Goal: Task Accomplishment & Management: Manage account settings

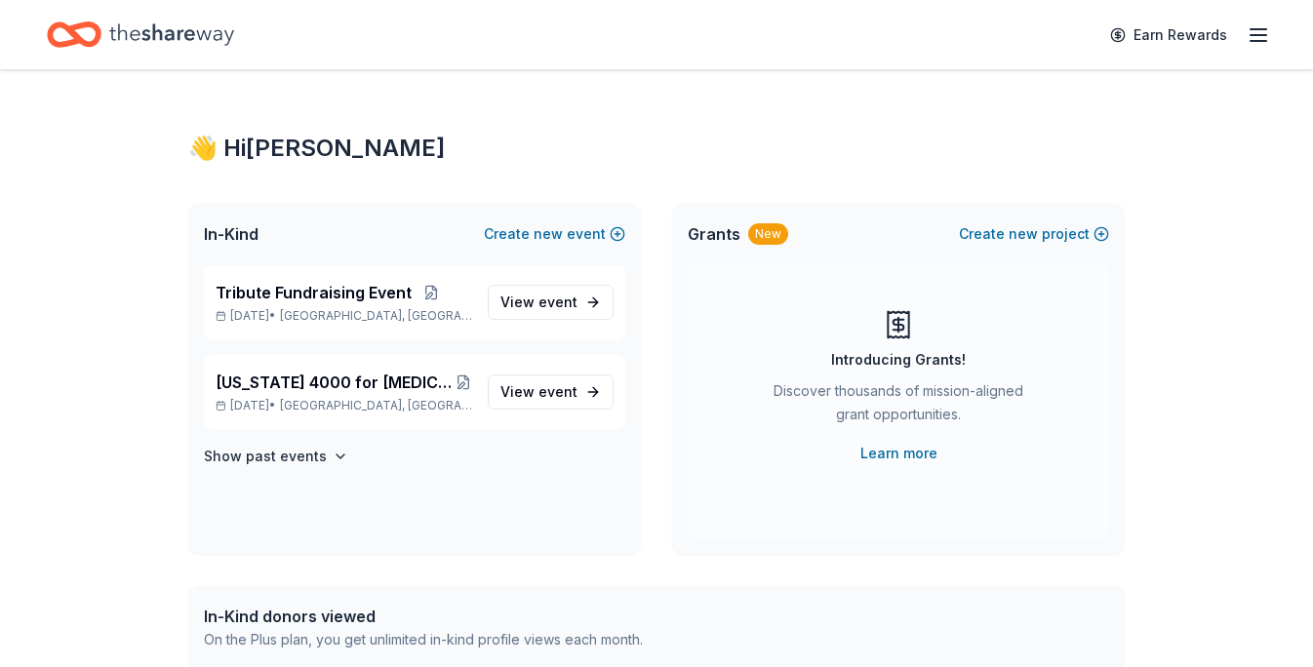
click at [1259, 32] on icon "button" at bounding box center [1258, 34] width 23 height 23
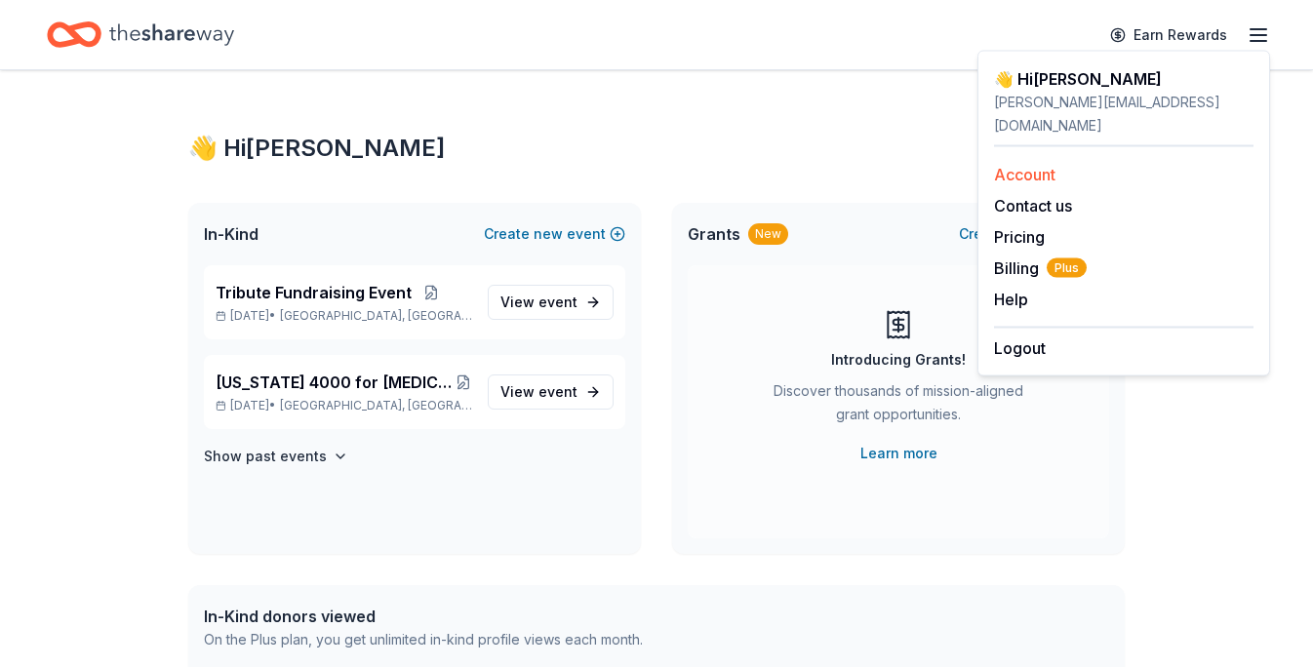
click at [1026, 165] on link "Account" at bounding box center [1024, 175] width 61 height 20
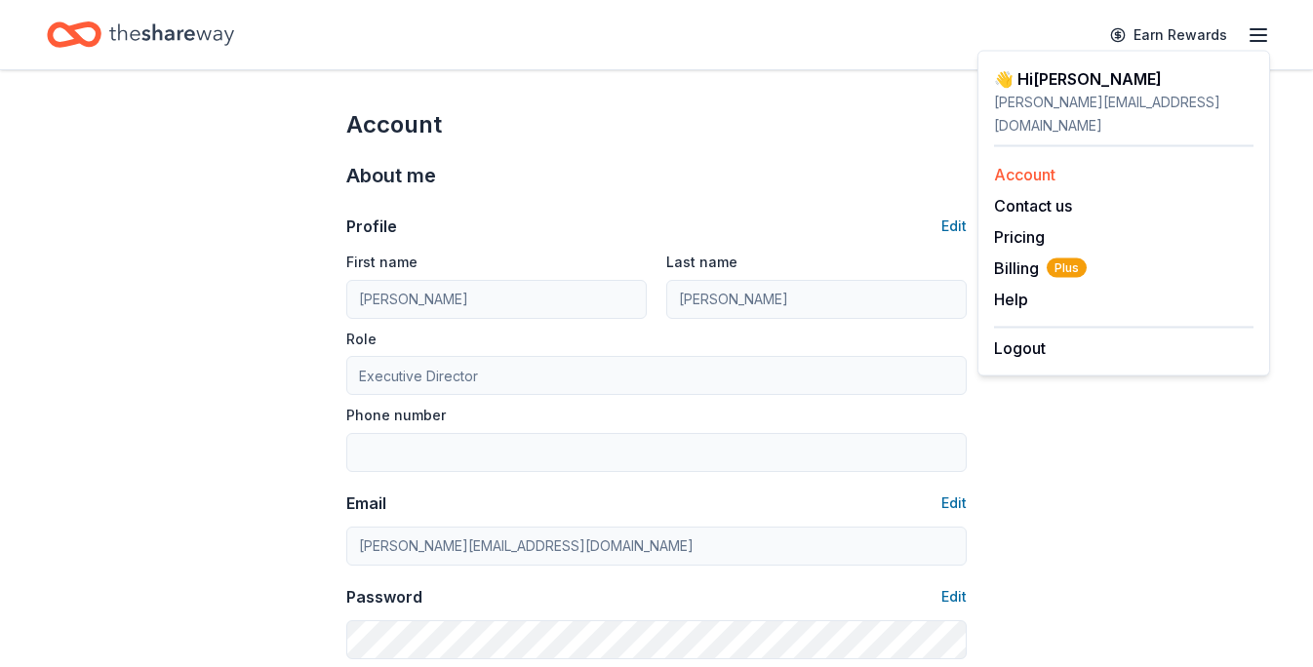
click at [1014, 165] on link "Account" at bounding box center [1024, 175] width 61 height 20
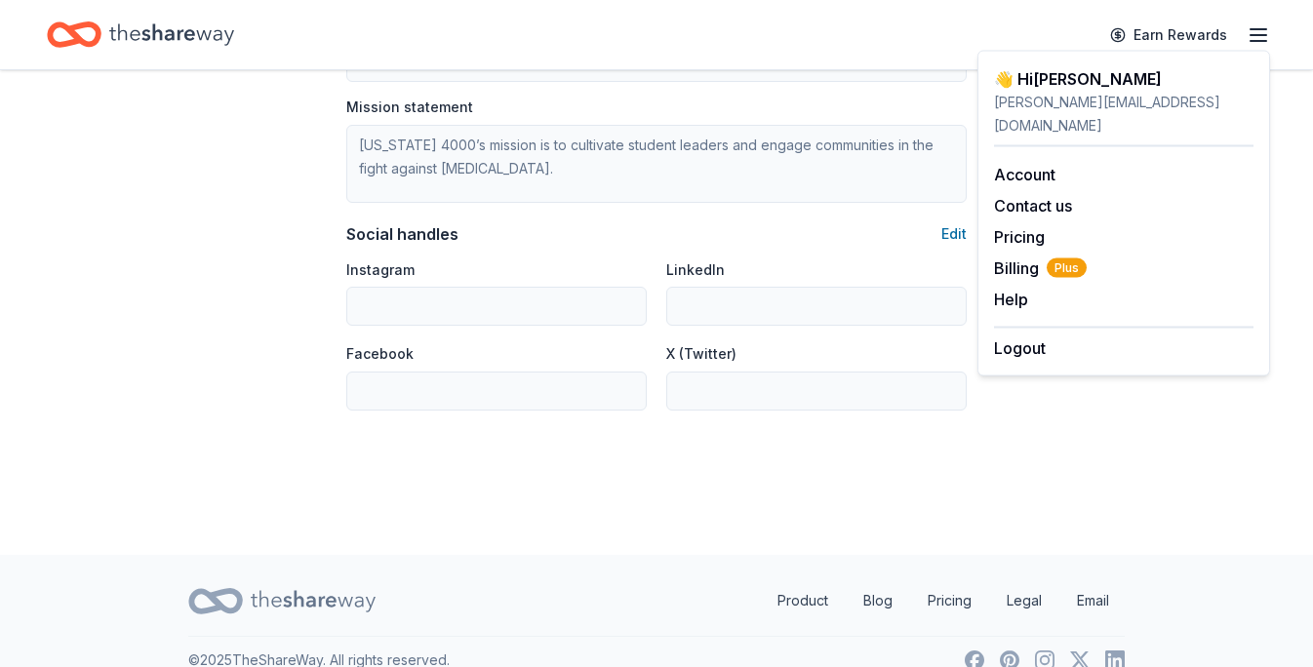
scroll to position [1285, 0]
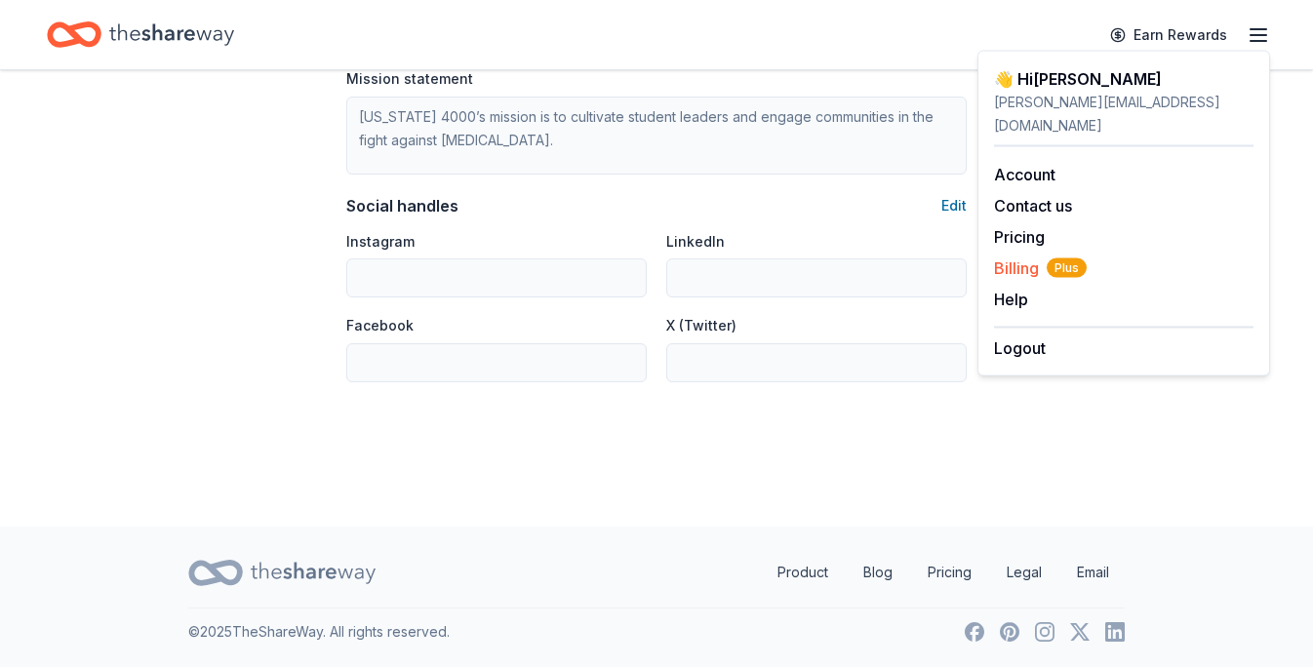
click at [996, 257] on span "Billing Plus" at bounding box center [1040, 268] width 93 height 23
